Goal: Task Accomplishment & Management: Complete application form

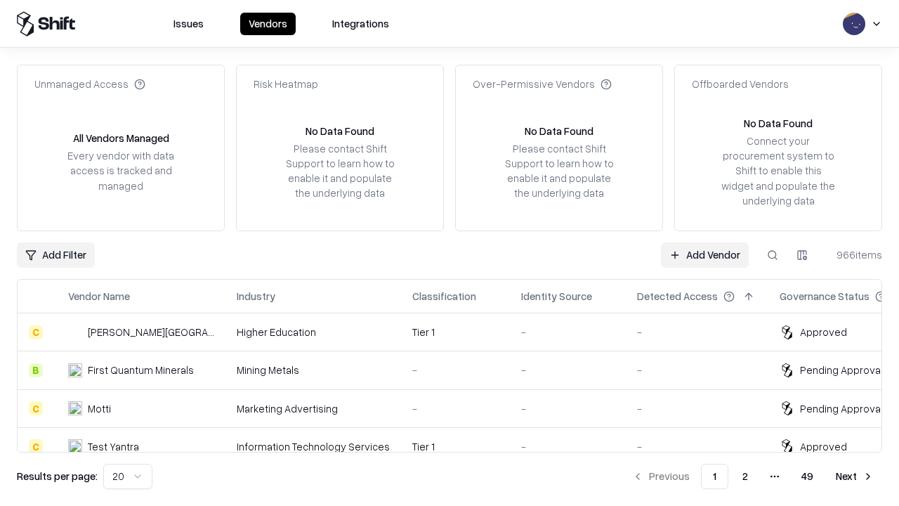
click at [705, 254] on link "Add Vendor" at bounding box center [705, 254] width 88 height 25
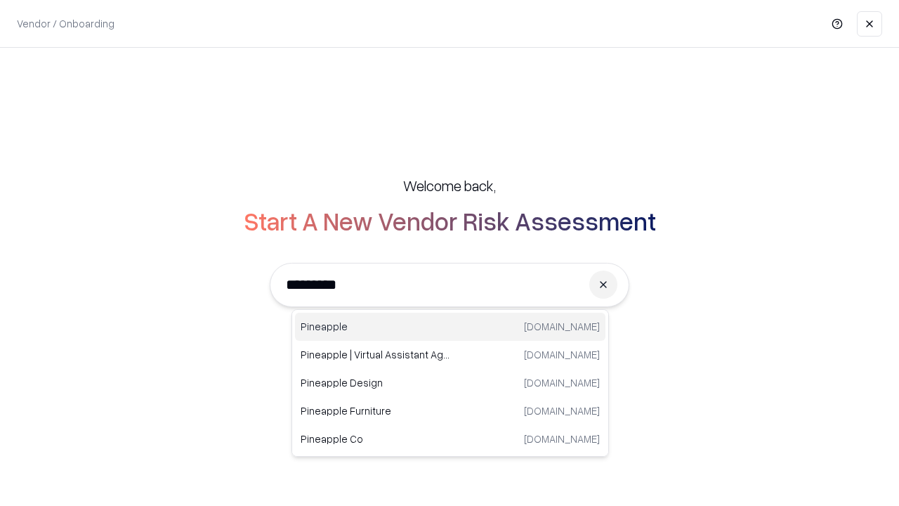
click at [450, 327] on div "Pineapple [DOMAIN_NAME]" at bounding box center [450, 327] width 311 height 28
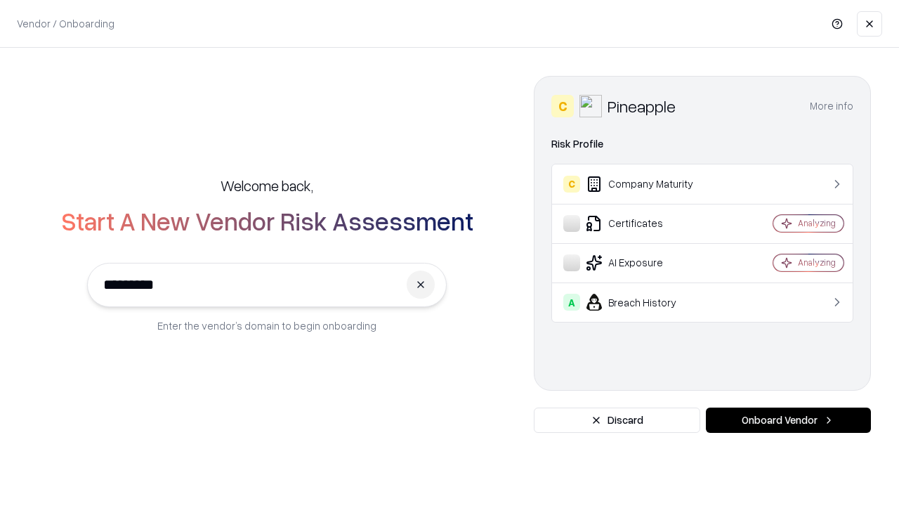
type input "*********"
click at [788, 420] on button "Onboard Vendor" at bounding box center [788, 419] width 165 height 25
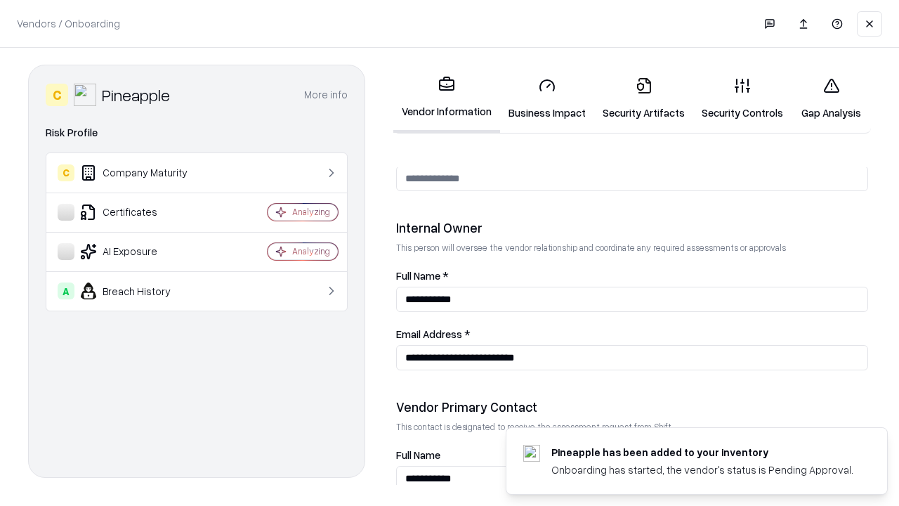
scroll to position [728, 0]
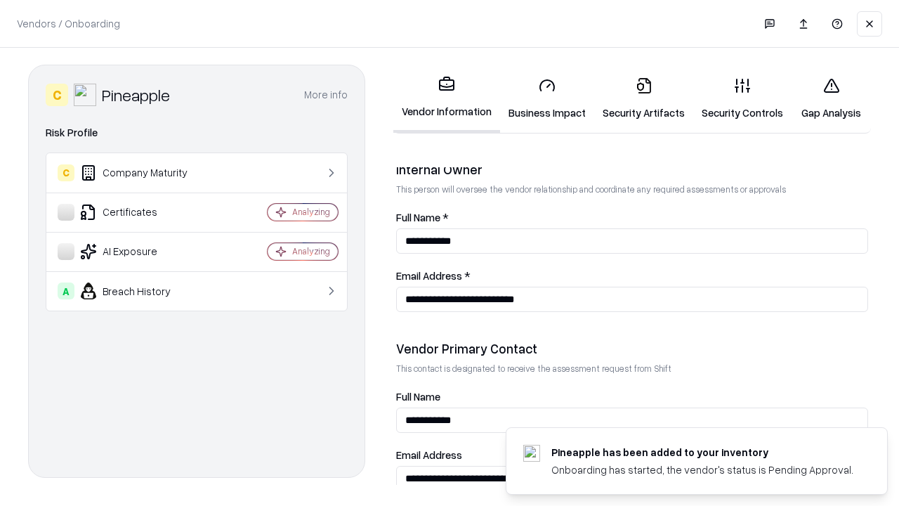
click at [547, 98] on link "Business Impact" at bounding box center [547, 98] width 94 height 65
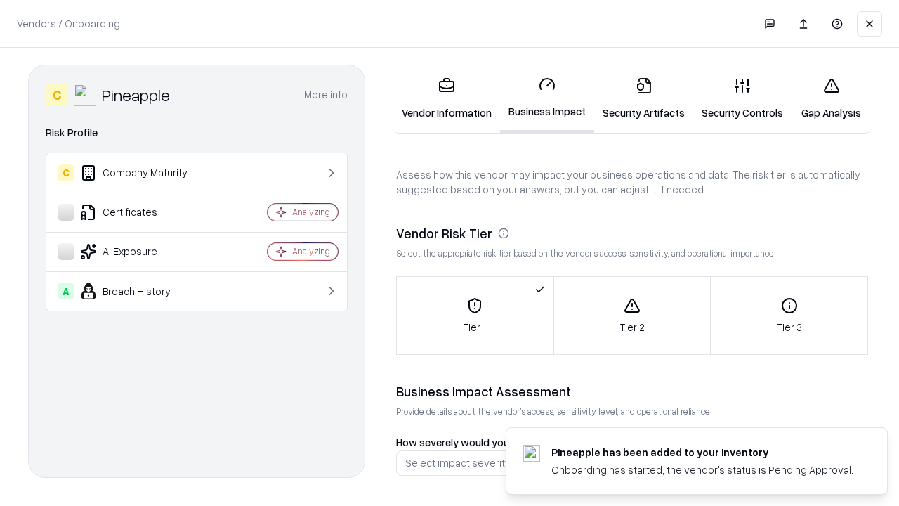
click at [644, 98] on link "Security Artifacts" at bounding box center [643, 98] width 99 height 65
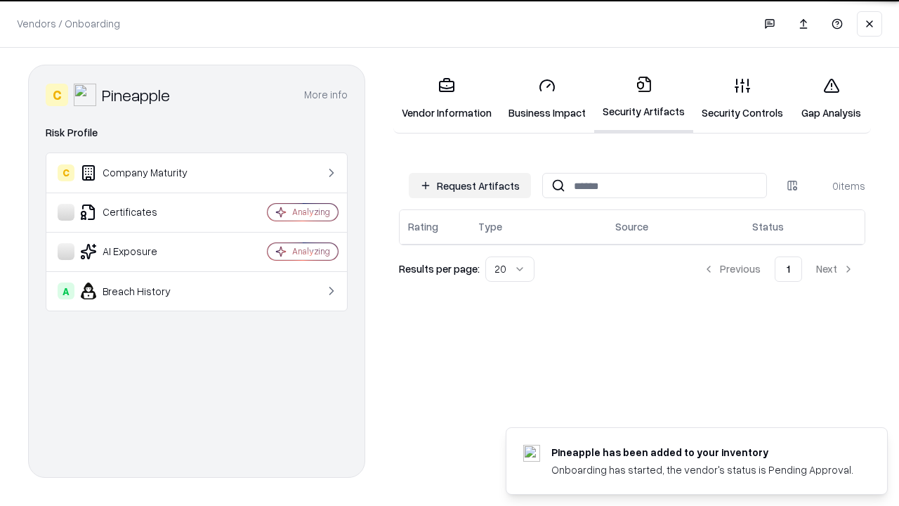
click at [470, 185] on button "Request Artifacts" at bounding box center [470, 185] width 122 height 25
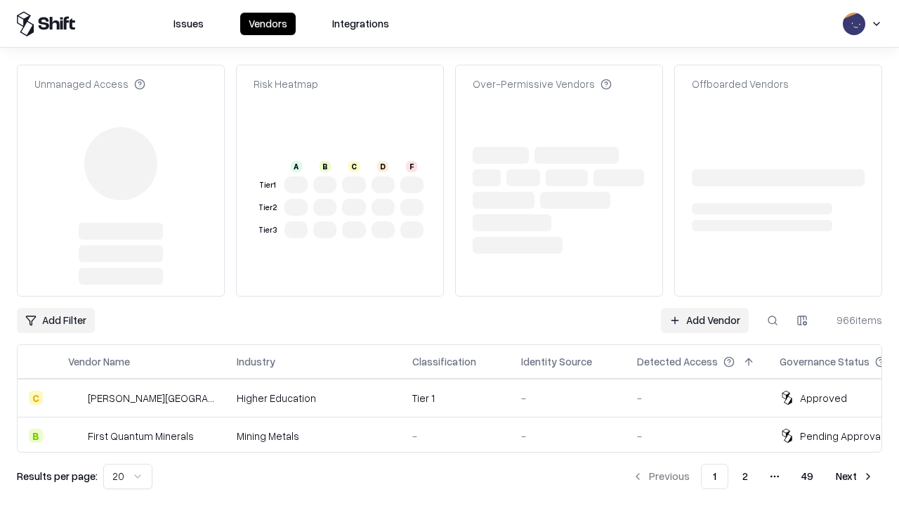
click at [705, 308] on link "Add Vendor" at bounding box center [705, 320] width 88 height 25
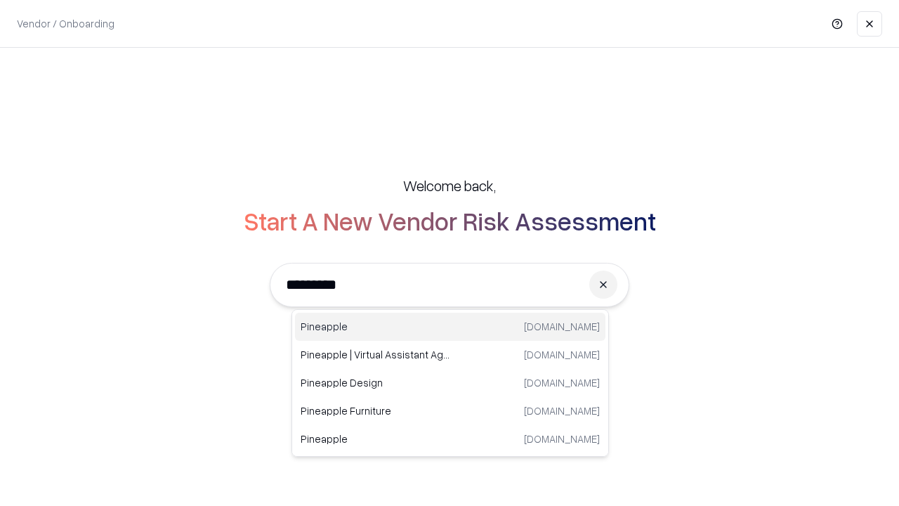
click at [450, 327] on div "Pineapple [DOMAIN_NAME]" at bounding box center [450, 327] width 311 height 28
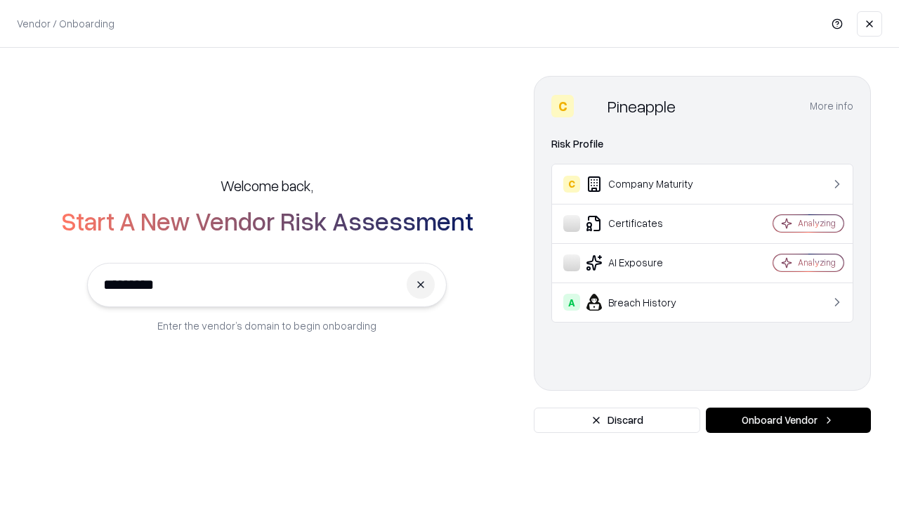
type input "*********"
click at [788, 420] on button "Onboard Vendor" at bounding box center [788, 419] width 165 height 25
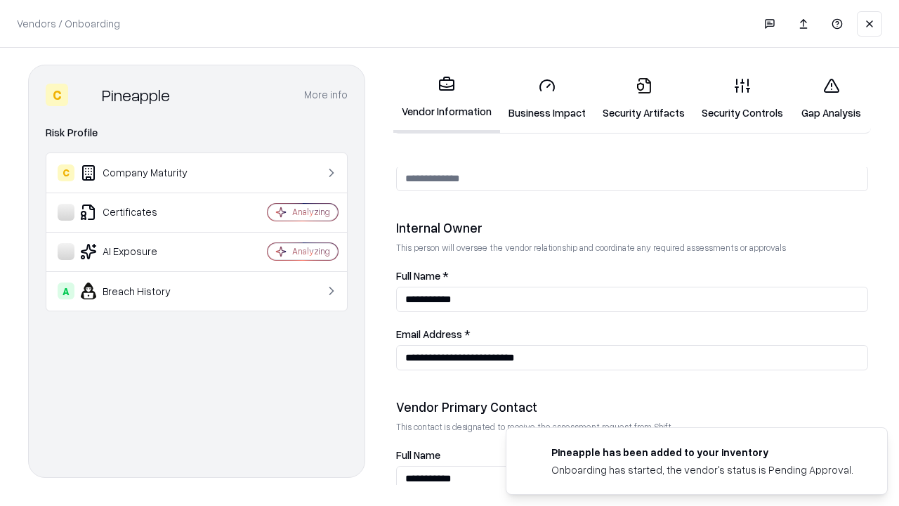
scroll to position [728, 0]
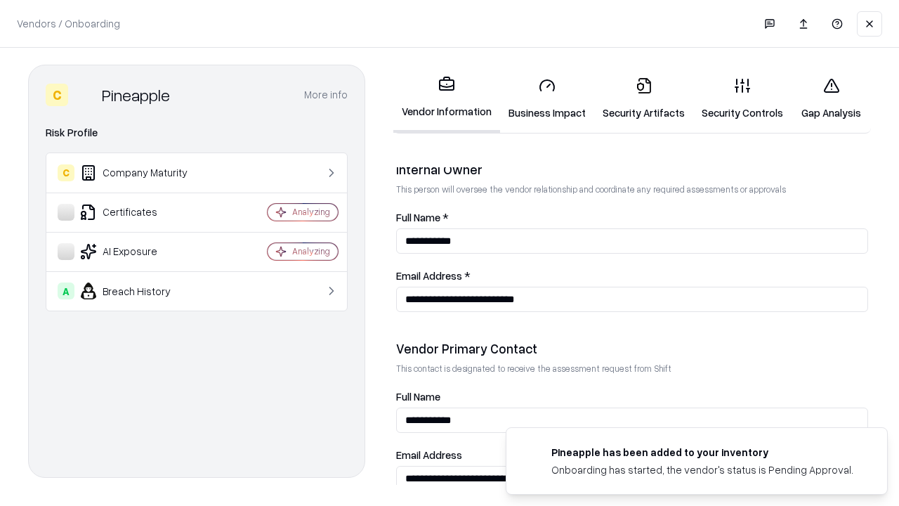
click at [831, 98] on link "Gap Analysis" at bounding box center [831, 98] width 79 height 65
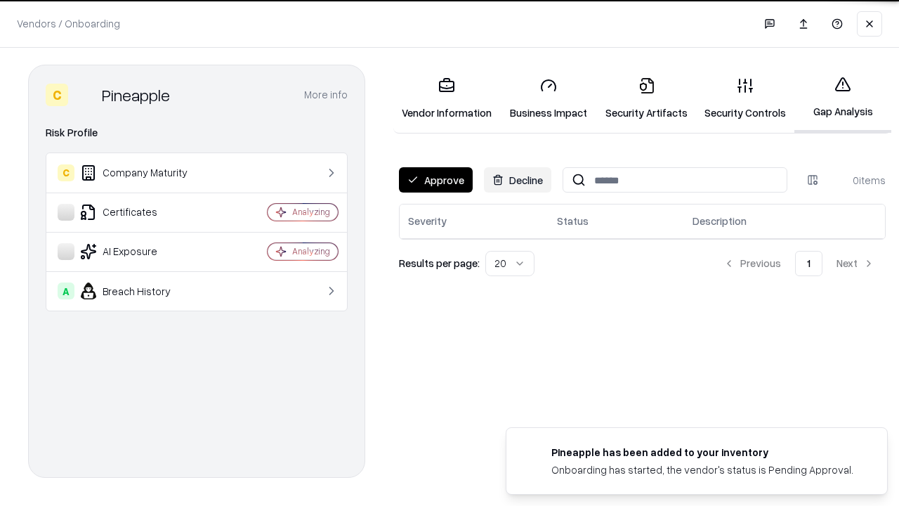
click at [436, 180] on button "Approve" at bounding box center [436, 179] width 74 height 25
